Goal: Task Accomplishment & Management: Complete application form

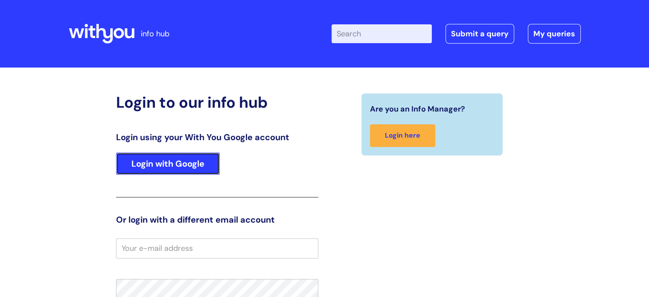
click at [147, 160] on link "Login with Google" at bounding box center [168, 163] width 104 height 22
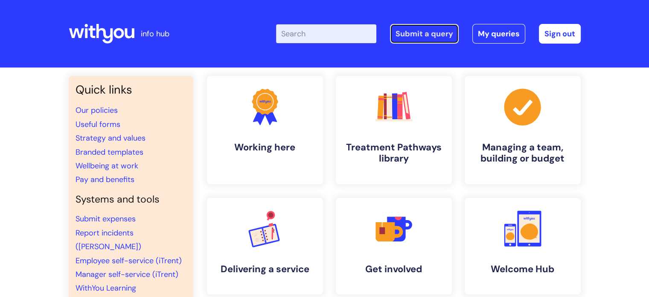
click at [411, 28] on link "Submit a query" at bounding box center [424, 34] width 69 height 20
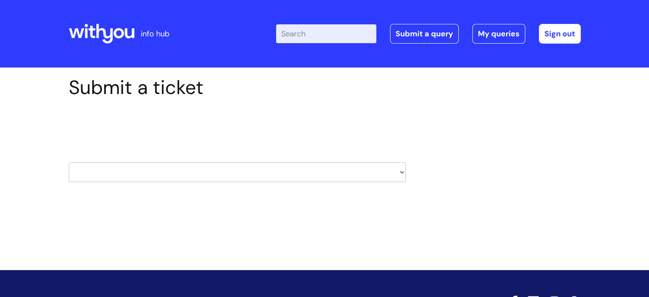
click at [157, 171] on select "HR / People IT and Support Clinical Drug Alerts Finance Accounts Data Support T…" at bounding box center [237, 172] width 337 height 20
select select "procurement_(inc._premvan)"
click at [69, 162] on select "HR / People IT and Support Clinical Drug Alerts Finance Accounts Data Support T…" at bounding box center [237, 172] width 337 height 20
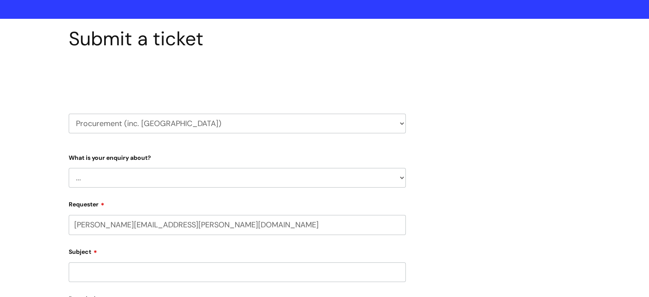
select select "80004157237"
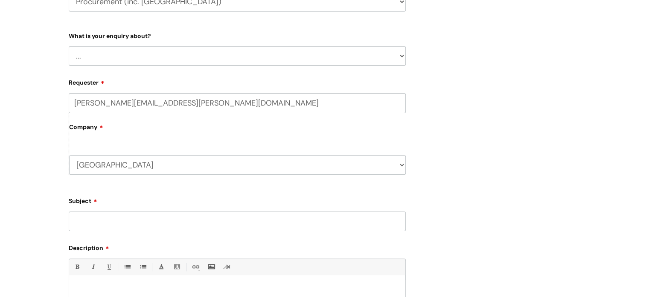
scroll to position [171, 0]
click at [111, 61] on select "... Stationery and office supplies (Premvan) Please select other suppliers here:" at bounding box center [237, 56] width 337 height 20
select select "Please select other suppliers here:"
click at [69, 46] on select "... Stationery and office supplies (Premvan) Please select other suppliers here:" at bounding box center [237, 56] width 337 height 20
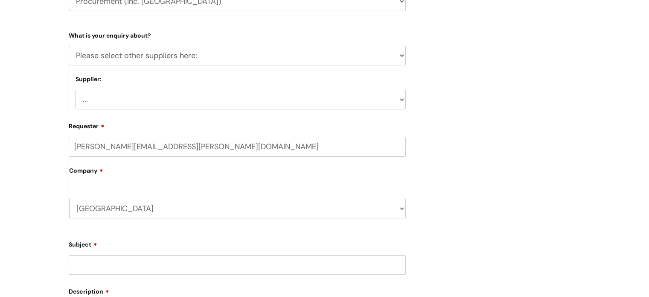
click at [117, 99] on select "... Courier (DHL) Electricity and gas (SSE) Needle exchange (Orion medical) Bac…" at bounding box center [241, 100] width 330 height 20
select select "Anything else"
click at [76, 90] on select "... Courier (DHL) Electricity and gas (SSE) Needle exchange (Orion medical) Bac…" at bounding box center [241, 100] width 330 height 20
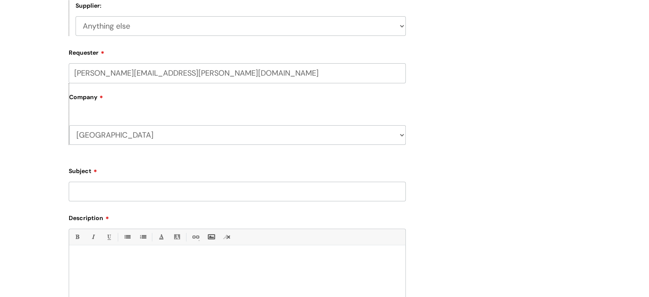
scroll to position [299, 0]
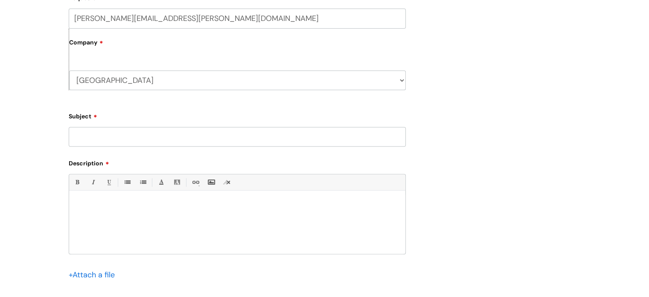
click at [108, 130] on input "Subject" at bounding box center [237, 137] width 337 height 20
type input "Brand Centre Approval Issue"
click at [110, 211] on div at bounding box center [237, 224] width 336 height 59
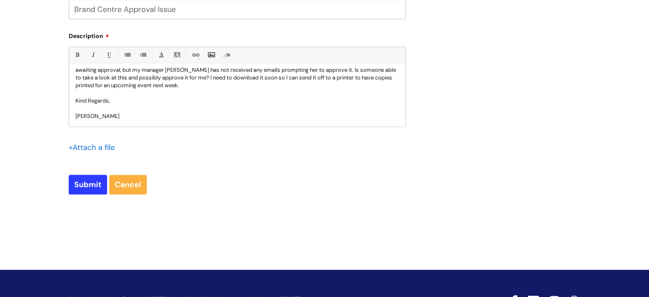
scroll to position [427, 0]
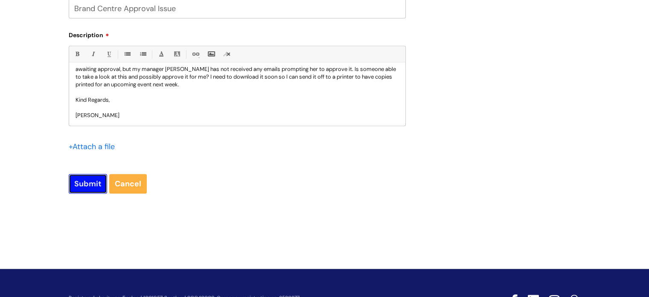
click at [88, 181] on input "Submit" at bounding box center [88, 184] width 38 height 20
type input "Please Wait..."
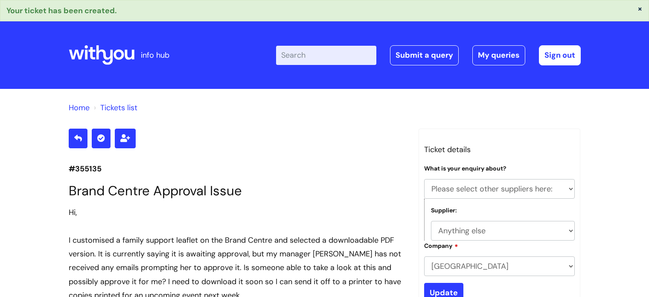
select select "Please select other suppliers here:"
select select "Anything else"
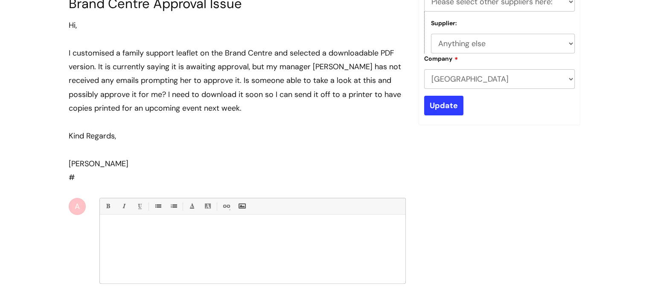
scroll to position [182, 0]
